Goal: Task Accomplishment & Management: Complete application form

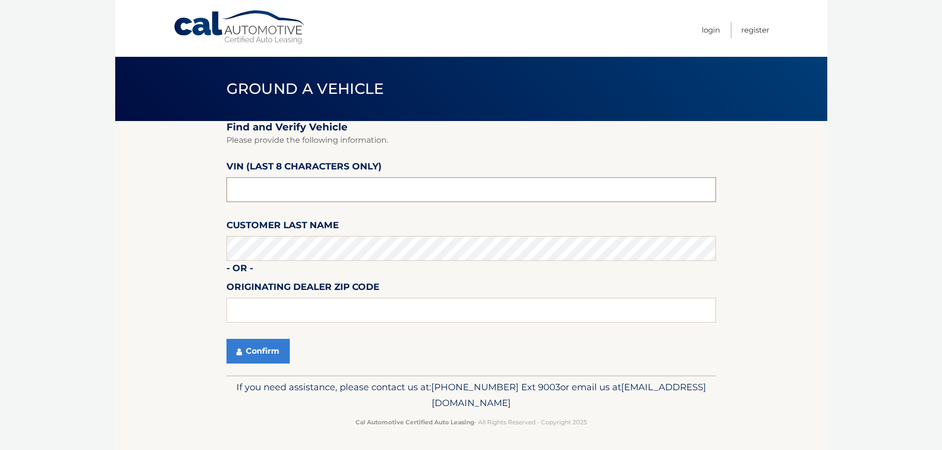
click at [322, 190] on input "text" at bounding box center [471, 190] width 490 height 25
type input "203275**"
click at [246, 316] on input "text" at bounding box center [471, 310] width 490 height 25
type input "11579"
click at [257, 349] on button "Confirm" at bounding box center [257, 351] width 63 height 25
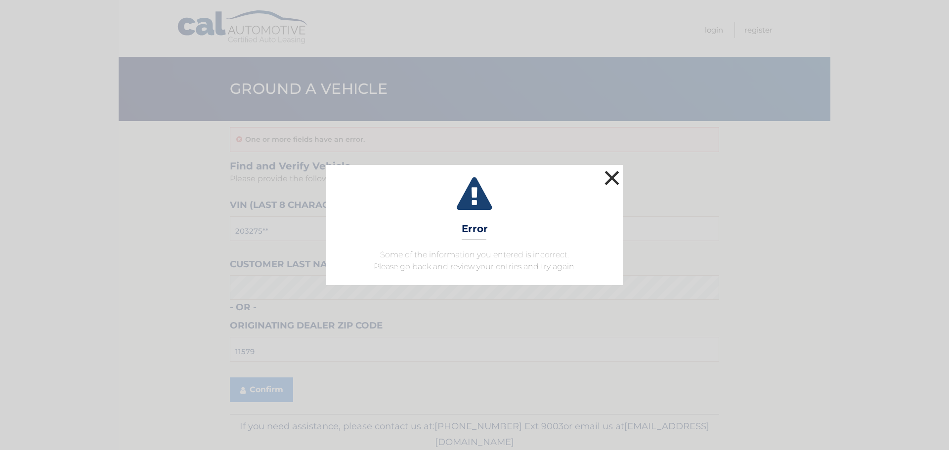
click at [617, 177] on button "×" at bounding box center [612, 178] width 20 height 20
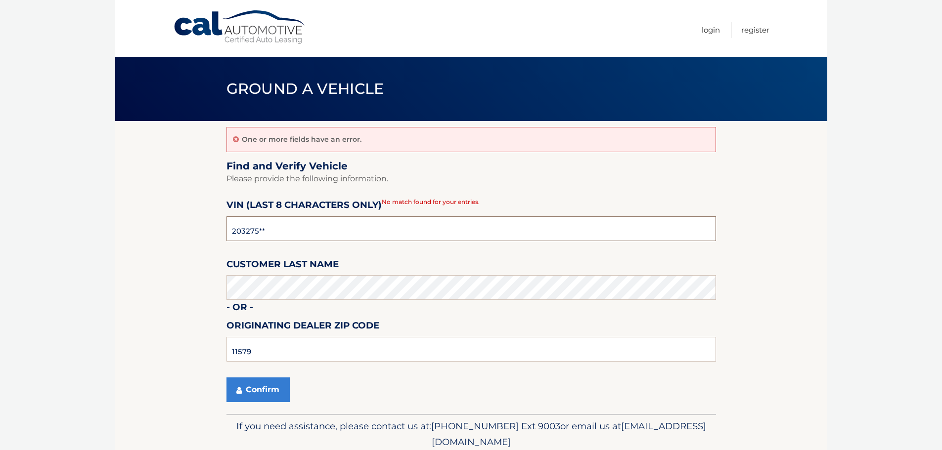
click at [229, 231] on input "203275**" at bounding box center [471, 229] width 490 height 25
type input "PH203275"
click at [259, 395] on button "Confirm" at bounding box center [257, 390] width 63 height 25
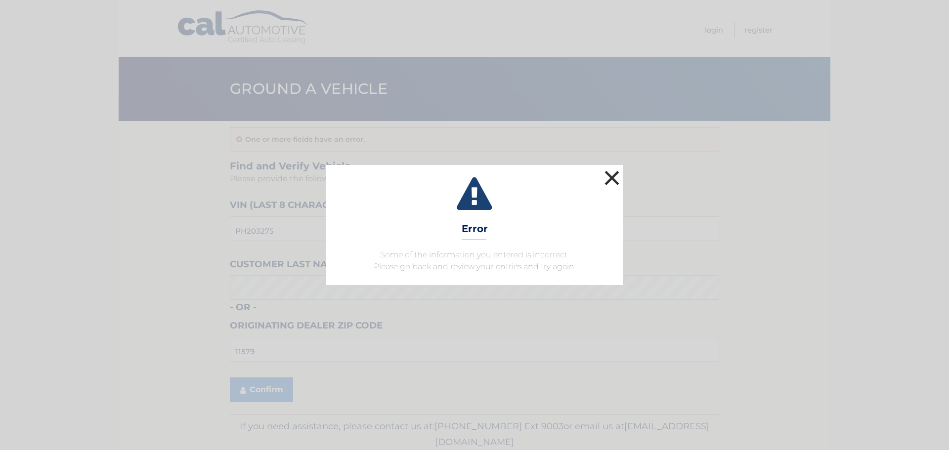
click at [614, 174] on button "×" at bounding box center [612, 178] width 20 height 20
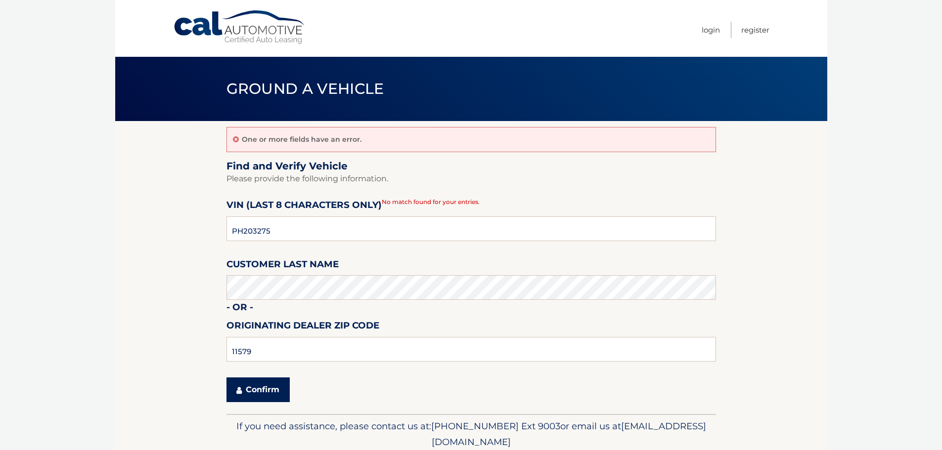
click at [262, 393] on button "Confirm" at bounding box center [257, 390] width 63 height 25
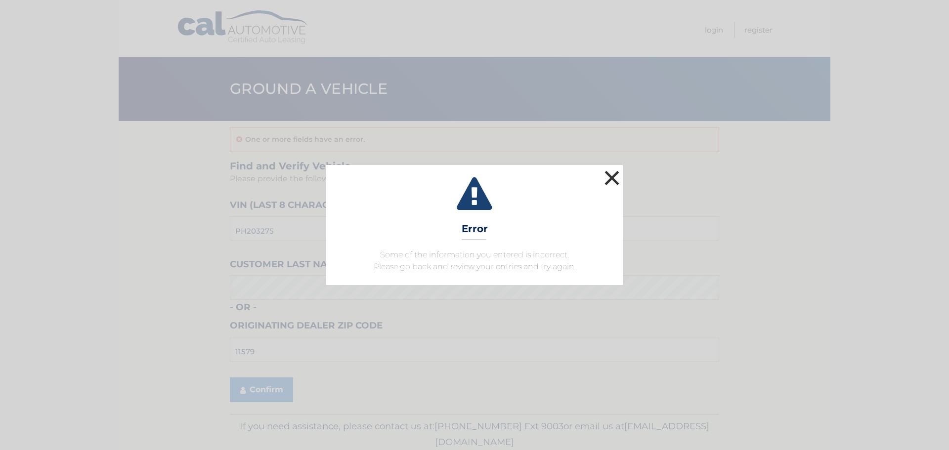
click at [610, 173] on button "×" at bounding box center [612, 178] width 20 height 20
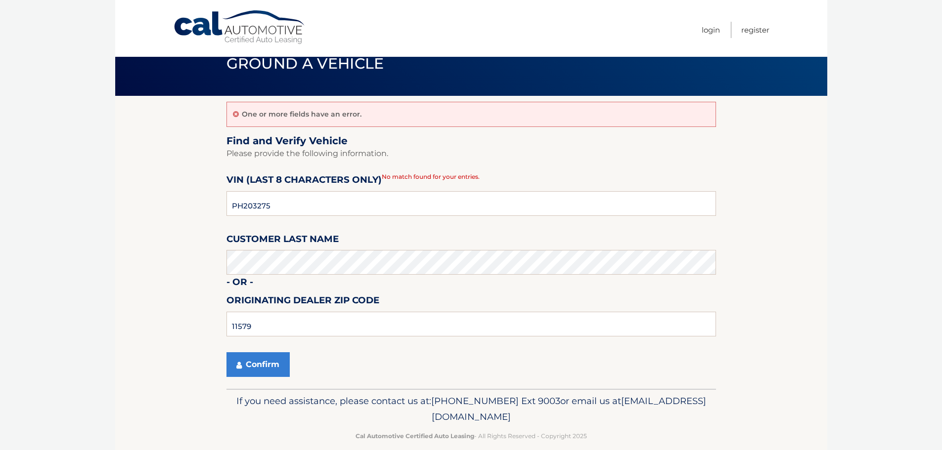
scroll to position [39, 0]
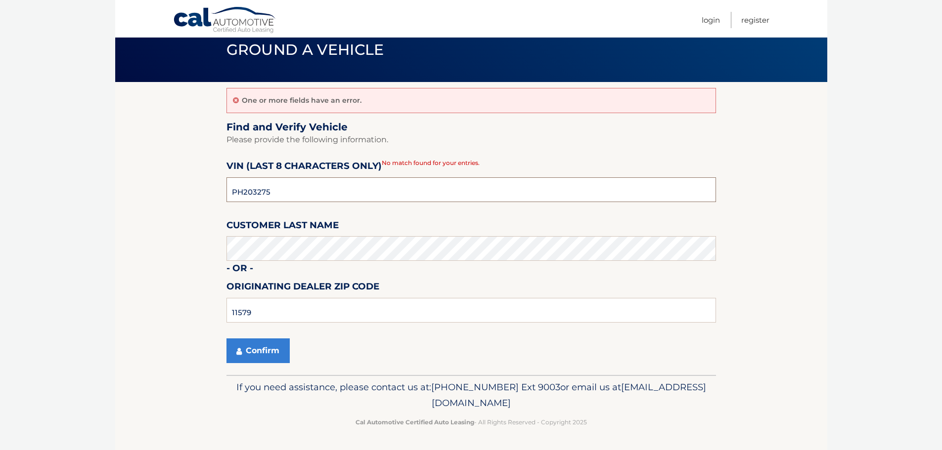
click at [276, 193] on input "PH203275" at bounding box center [471, 190] width 490 height 25
type input "P*******"
type input "PH203275"
click at [256, 353] on button "Confirm" at bounding box center [257, 351] width 63 height 25
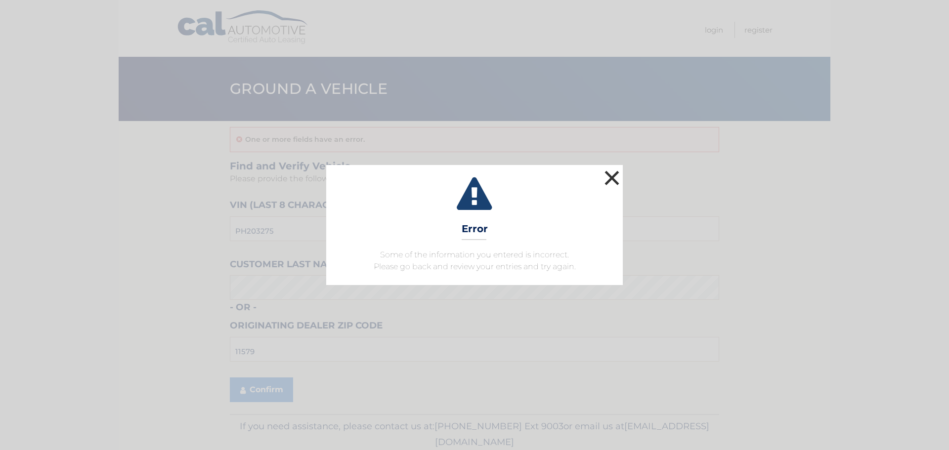
click at [615, 177] on button "×" at bounding box center [612, 178] width 20 height 20
